Goal: Task Accomplishment & Management: Manage account settings

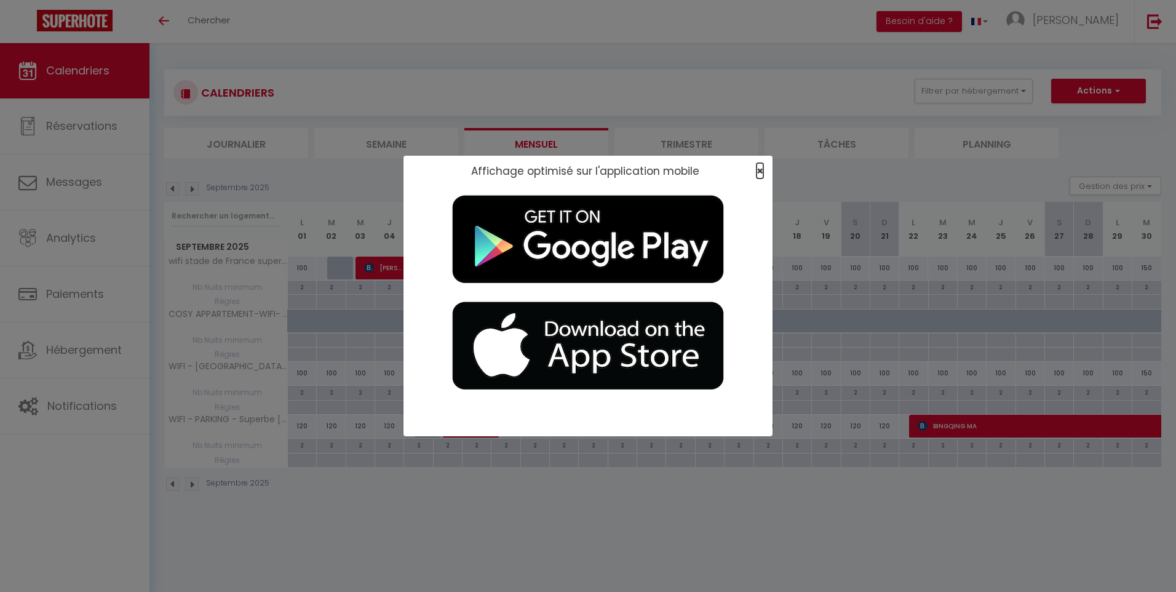
click at [611, 172] on span "×" at bounding box center [760, 170] width 7 height 15
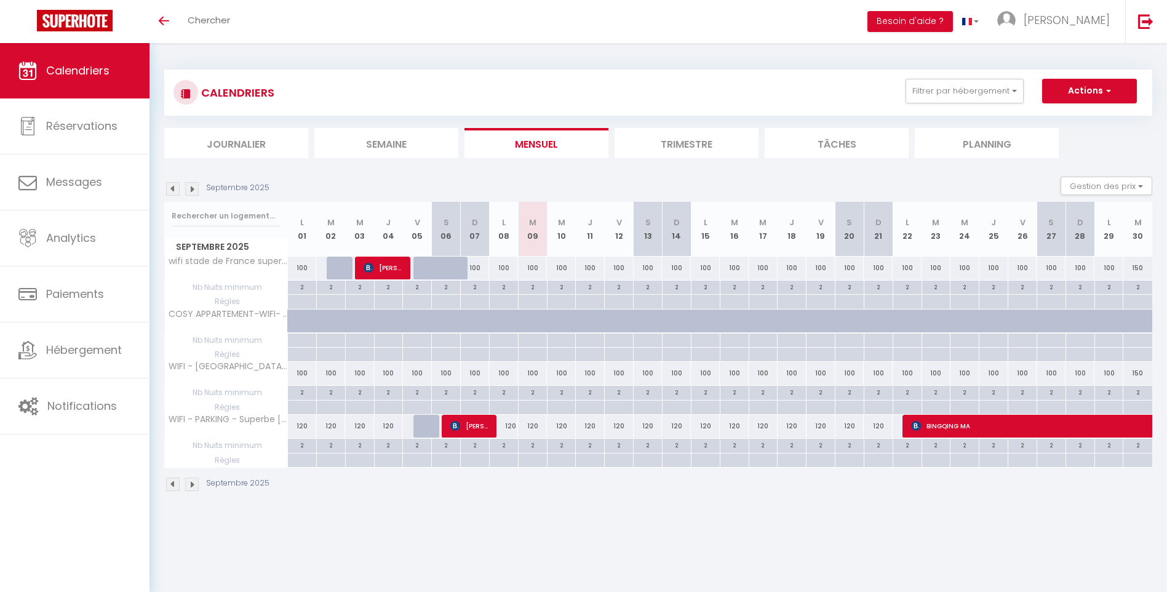
drag, startPoint x: 759, startPoint y: 494, endPoint x: 550, endPoint y: 473, distance: 209.6
click at [552, 475] on div "Septembre 2025" at bounding box center [658, 486] width 988 height 36
click at [480, 420] on span "[PERSON_NAME]" at bounding box center [469, 425] width 39 height 23
select select "OK"
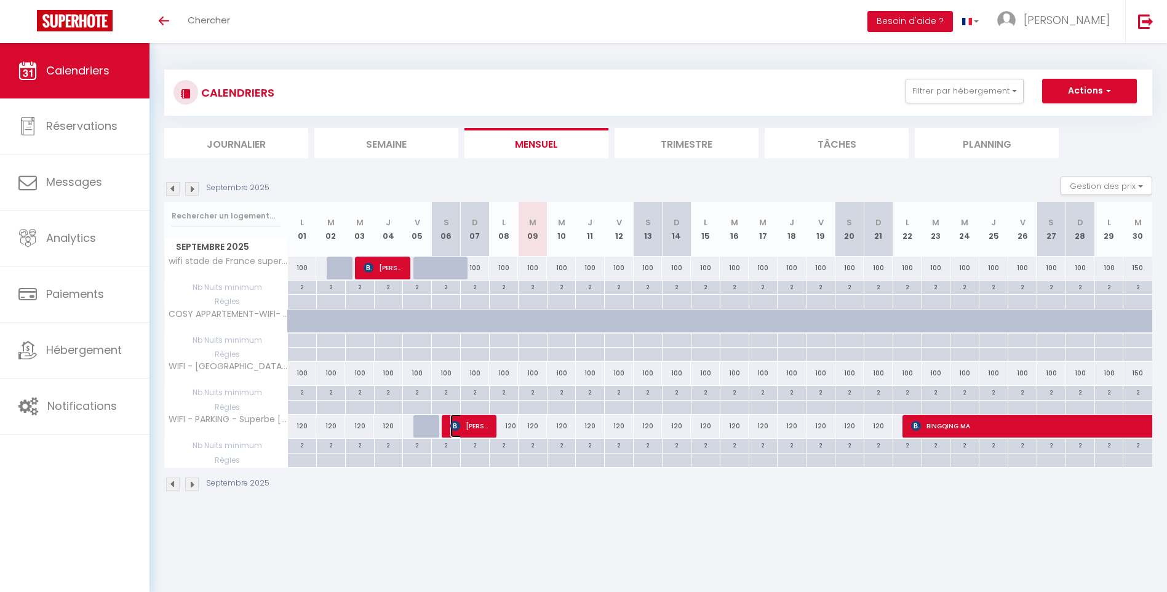
select select "1"
select select "0"
select select "1"
select select
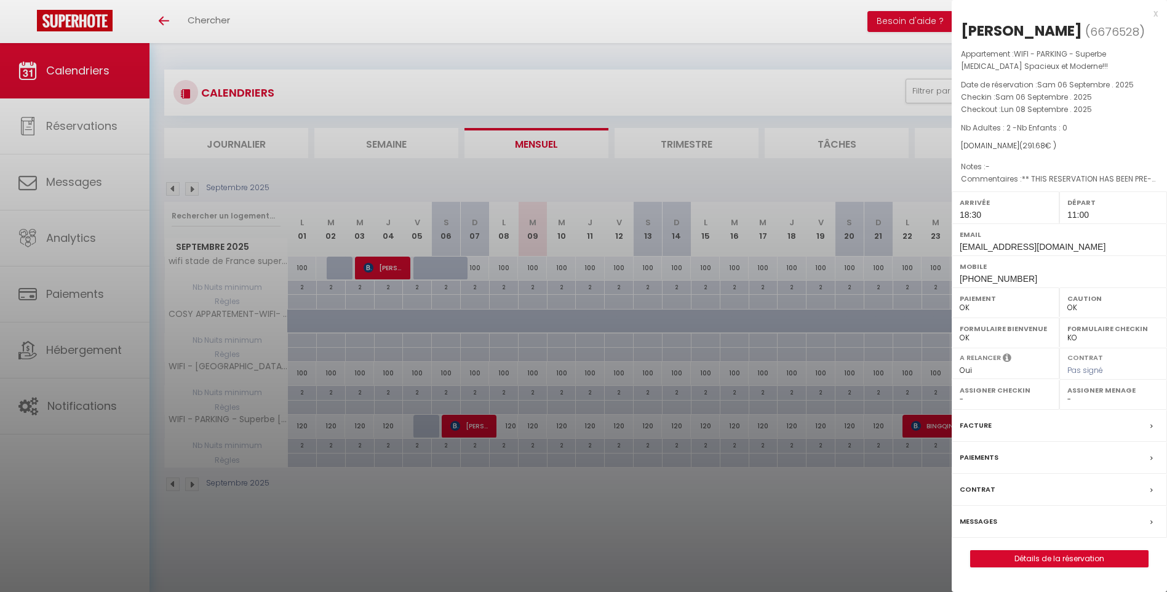
click at [487, 476] on div at bounding box center [583, 296] width 1167 height 592
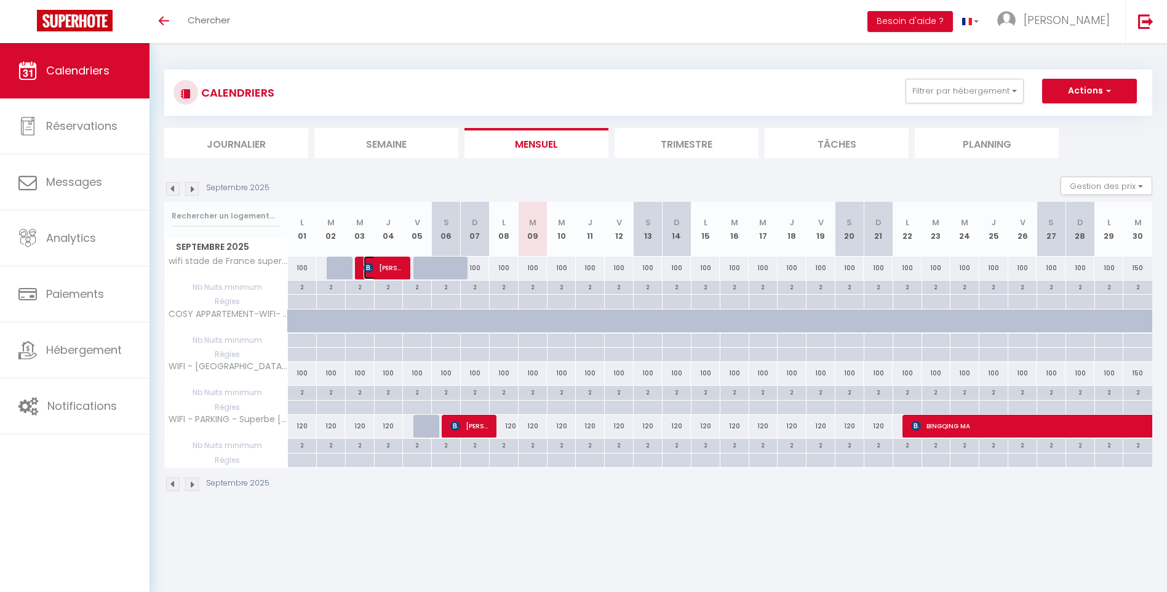
click at [395, 265] on span "[PERSON_NAME]" at bounding box center [383, 267] width 39 height 23
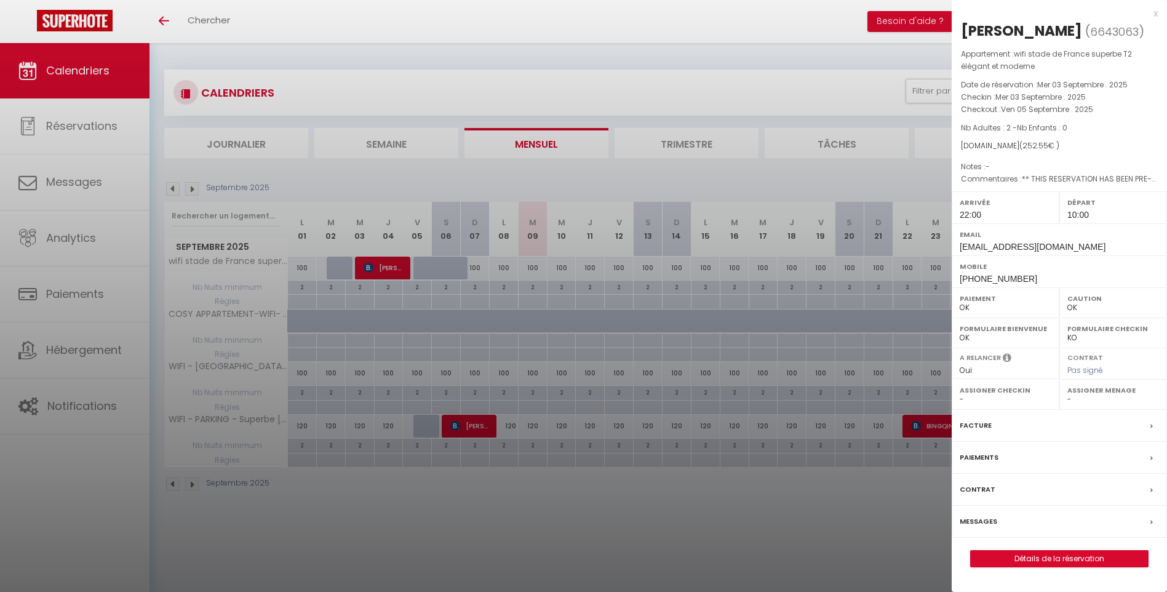
click at [457, 480] on div at bounding box center [583, 296] width 1167 height 592
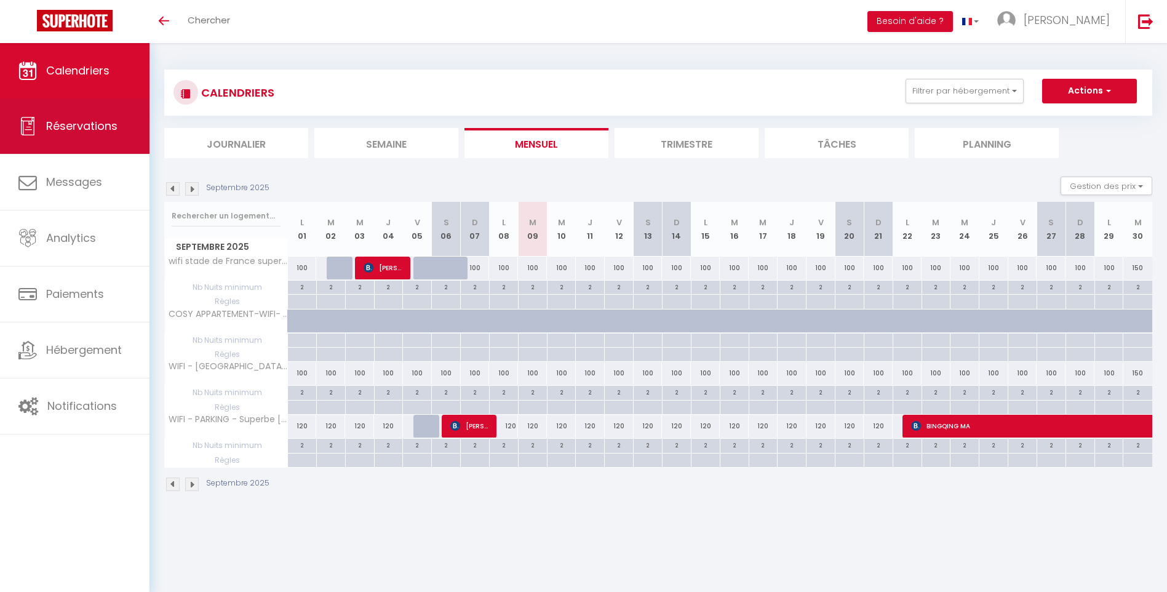
click at [106, 145] on link "Réservations" at bounding box center [75, 125] width 150 height 55
select select "not_cancelled"
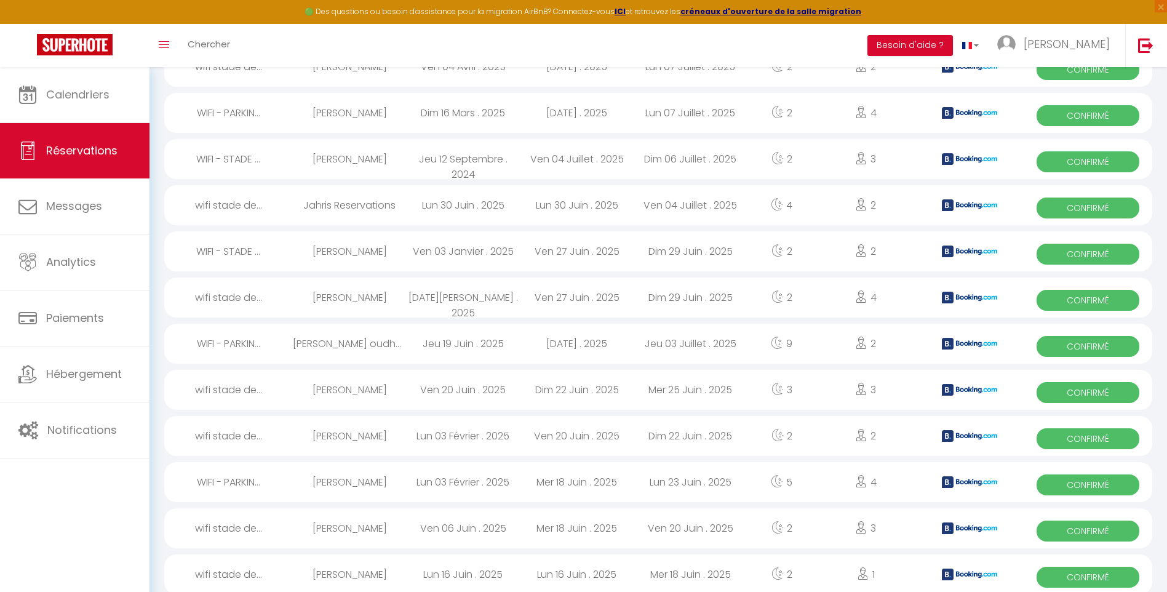
scroll to position [1354, 0]
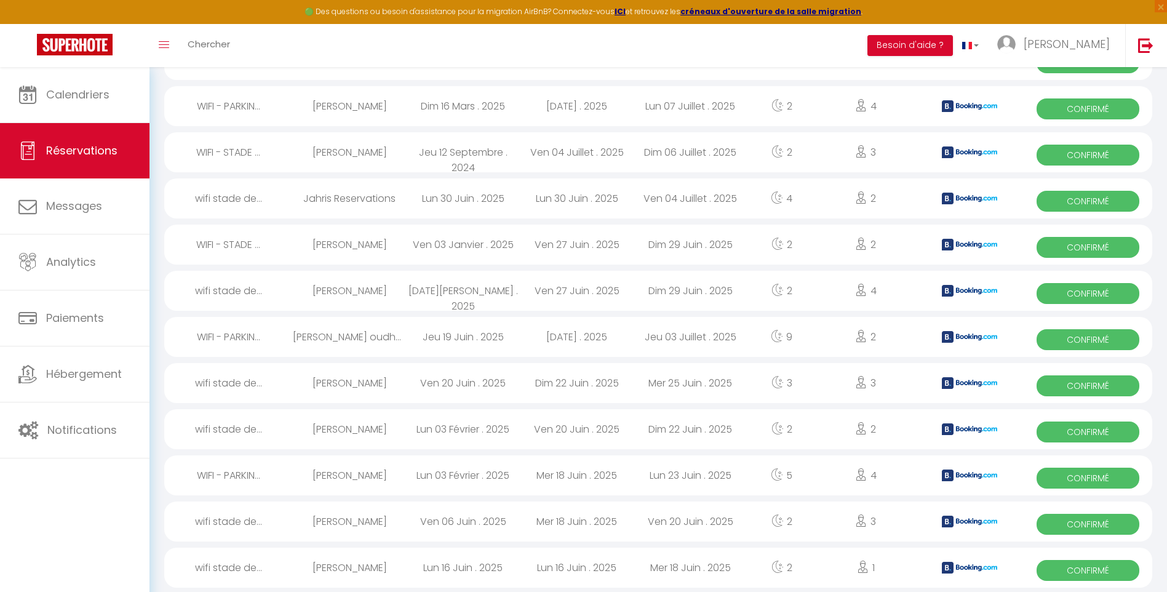
click at [508, 436] on div "Lun 03 Février . 2025" at bounding box center [463, 429] width 114 height 40
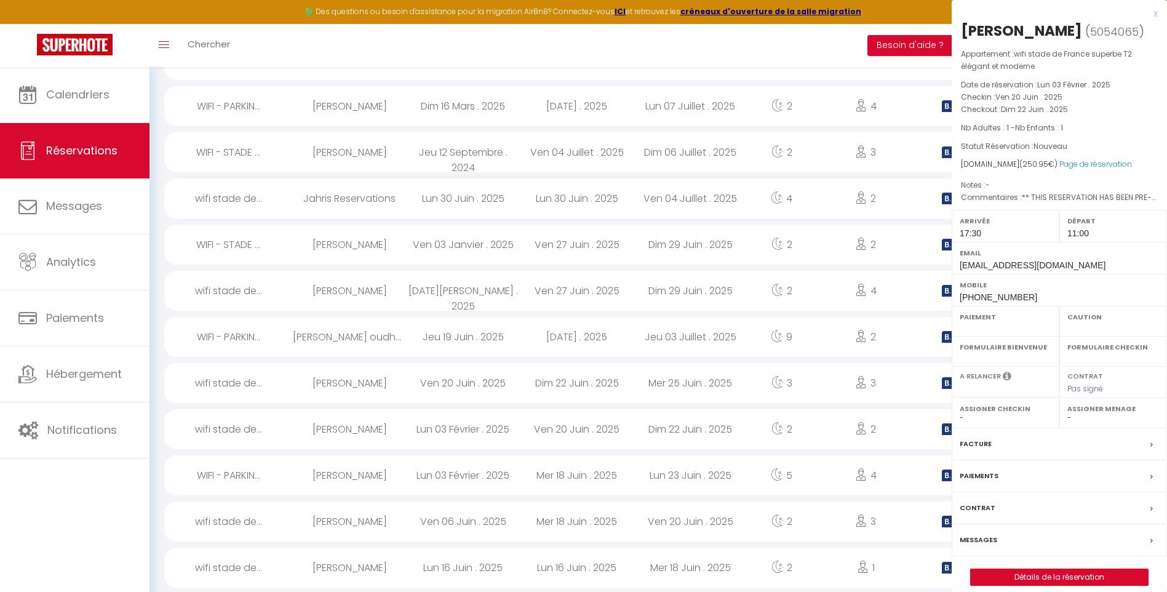
select select "OK"
select select "1"
select select "0"
select select "1"
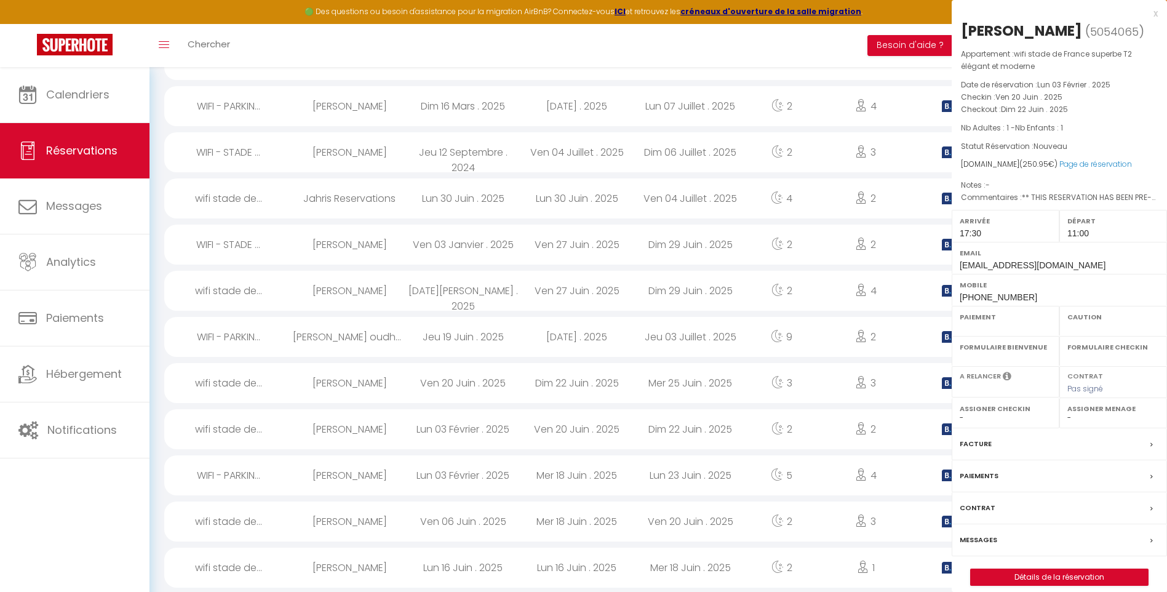
select select
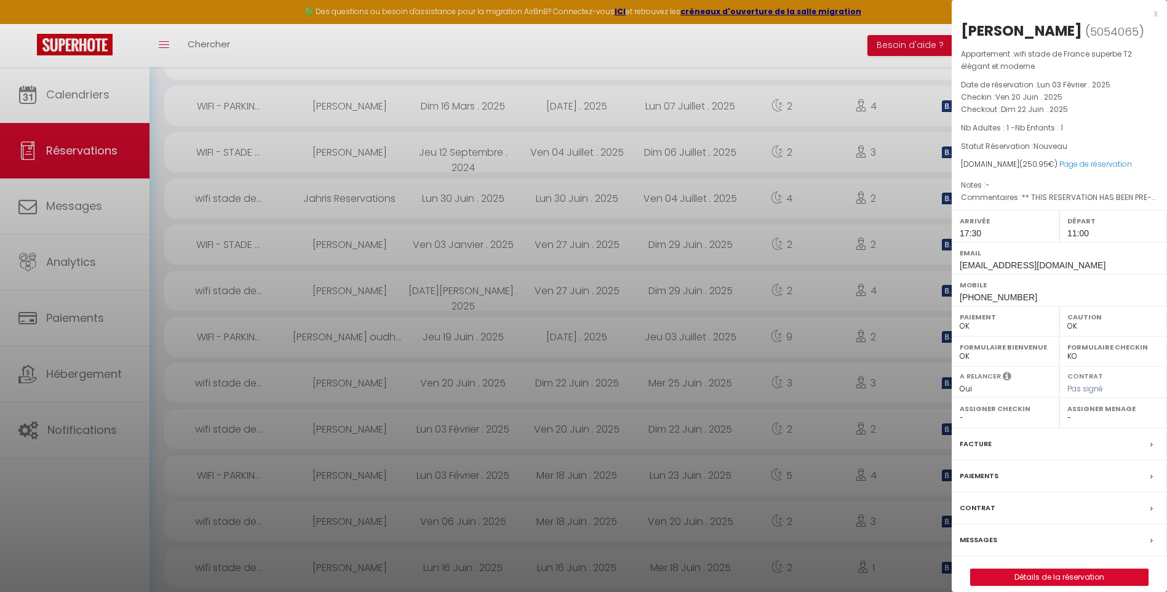
click at [611, 16] on div "x" at bounding box center [1055, 13] width 206 height 15
